Goal: Task Accomplishment & Management: Manage account settings

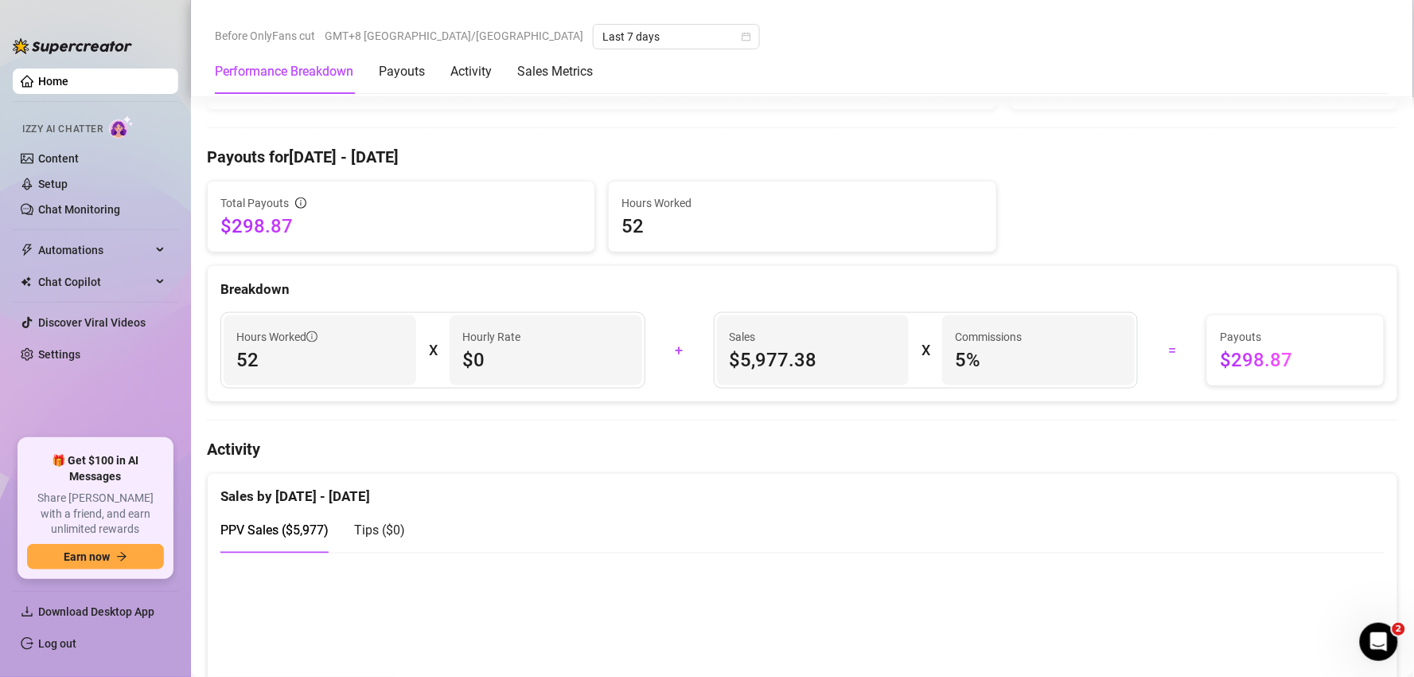
scroll to position [88, 0]
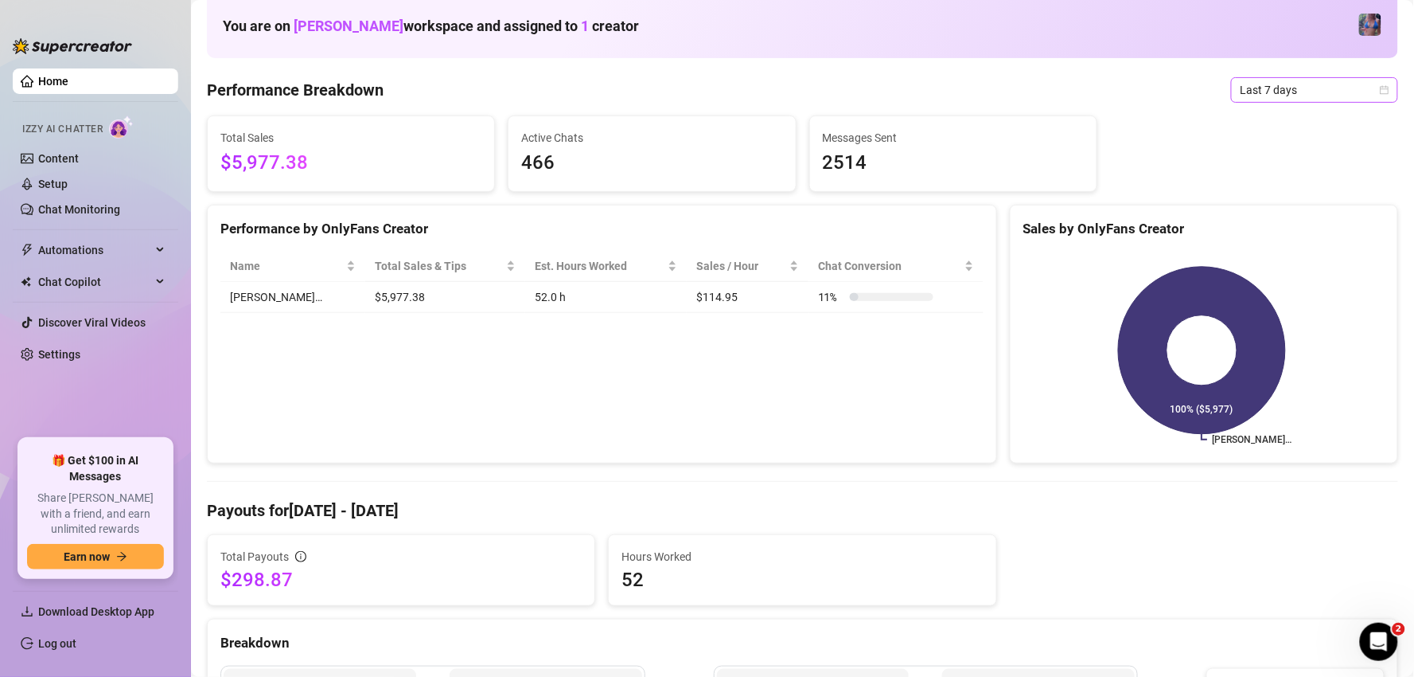
click at [1261, 90] on span "Last 7 days" at bounding box center [1315, 90] width 148 height 24
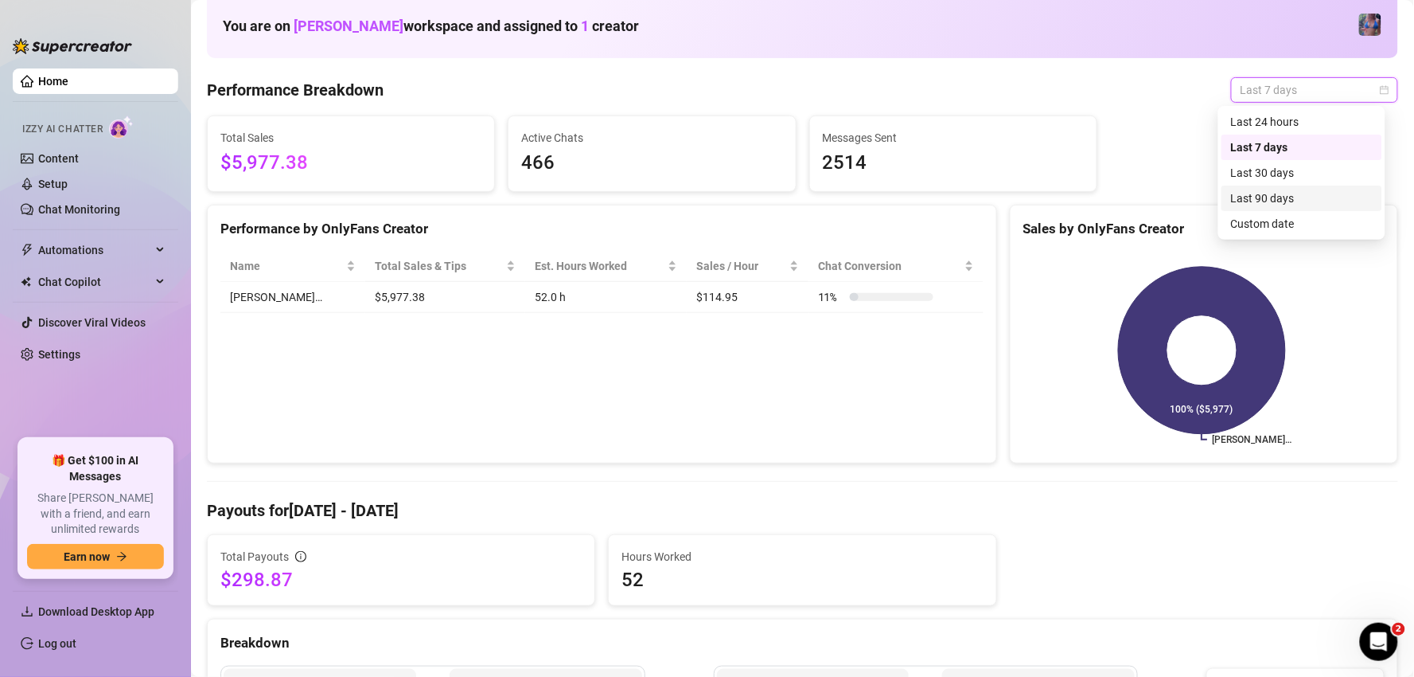
click at [1271, 200] on div "Last 90 days" at bounding box center [1302, 198] width 142 height 18
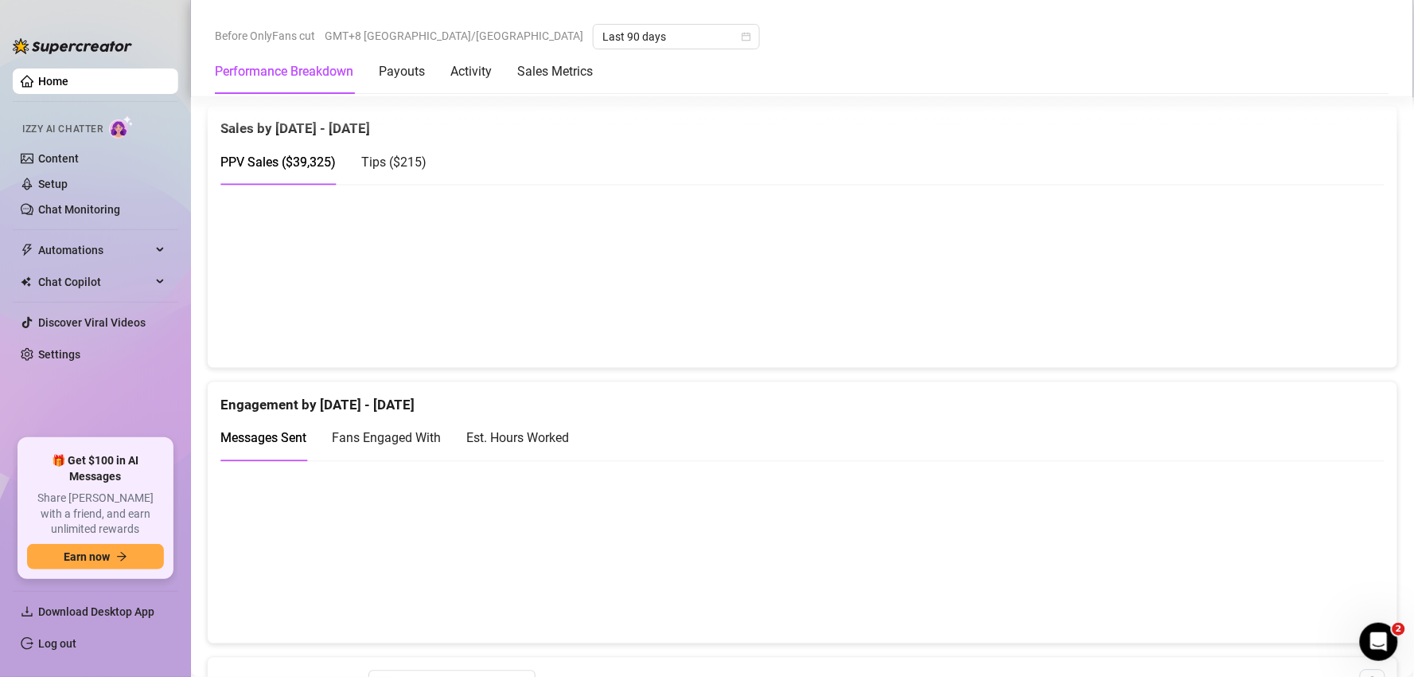
scroll to position [770, 0]
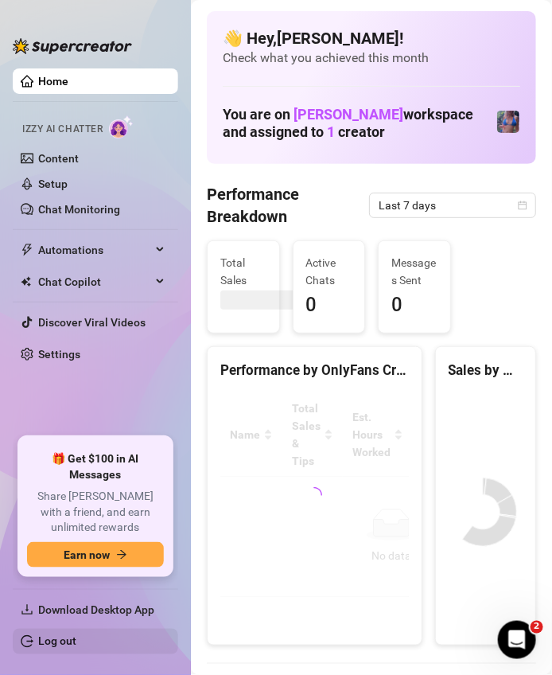
click at [56, 638] on link "Log out" at bounding box center [57, 641] width 38 height 13
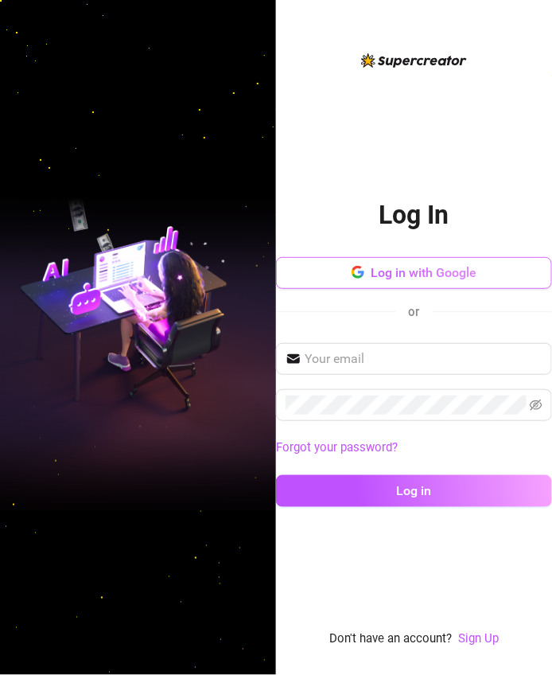
click at [430, 277] on span "Log in with Google" at bounding box center [424, 272] width 106 height 15
